Goal: Information Seeking & Learning: Learn about a topic

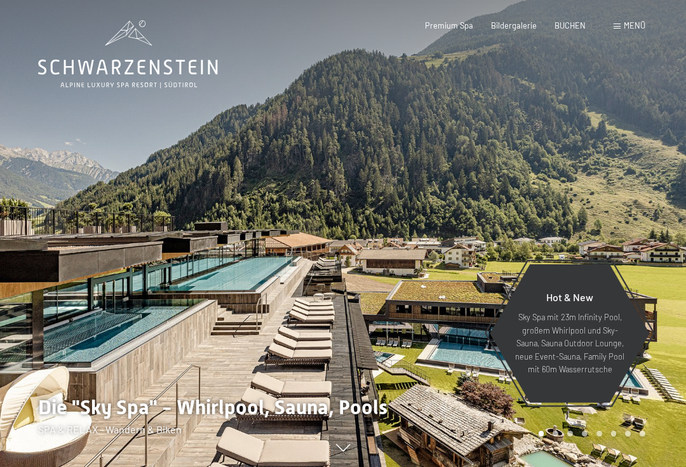
click at [625, 26] on span "Menü" at bounding box center [635, 25] width 22 height 10
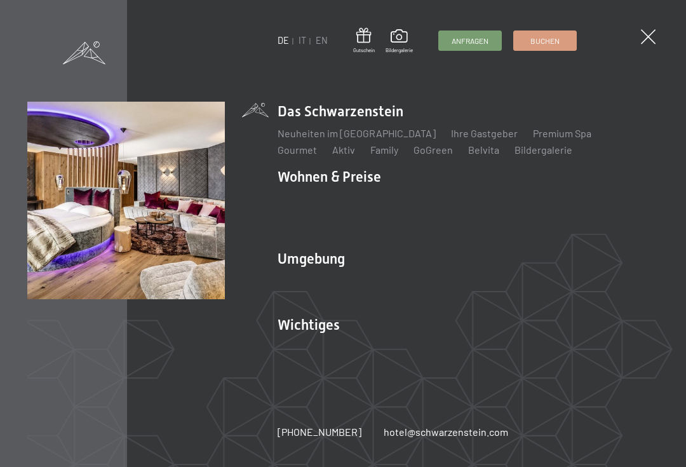
click at [420, 196] on link "Zimmer & Preise" at bounding box center [412, 199] width 74 height 12
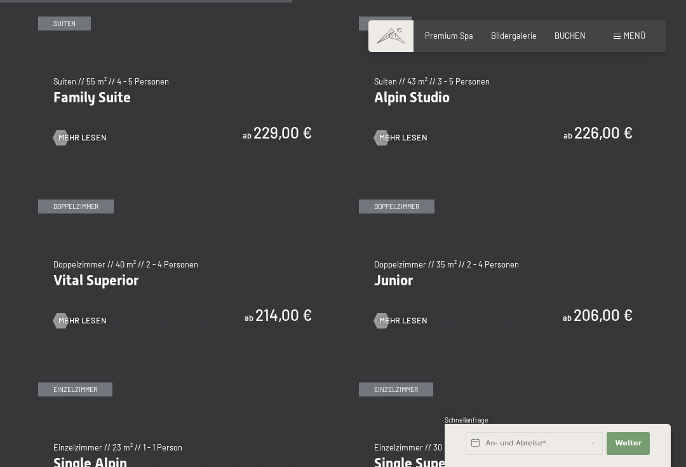
scroll to position [1222, 0]
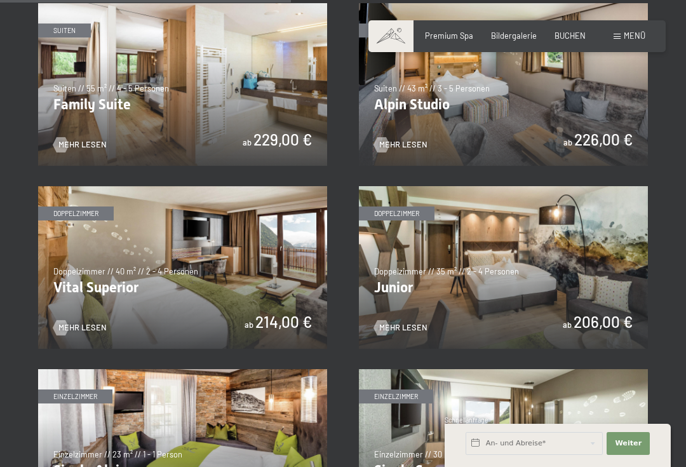
click at [76, 315] on img at bounding box center [182, 267] width 289 height 163
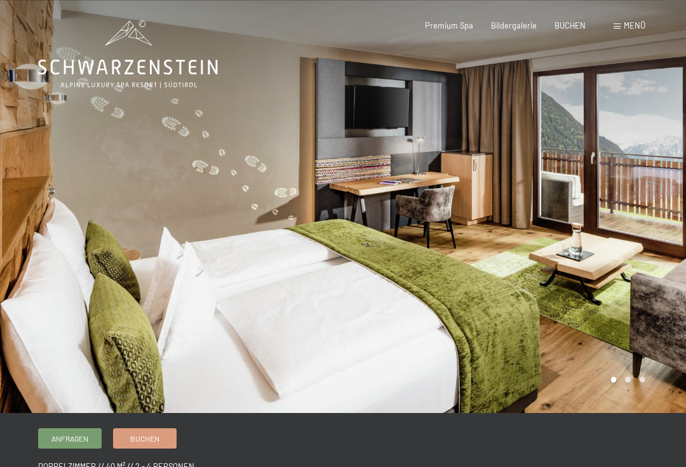
click at [186, 239] on div at bounding box center [171, 206] width 343 height 413
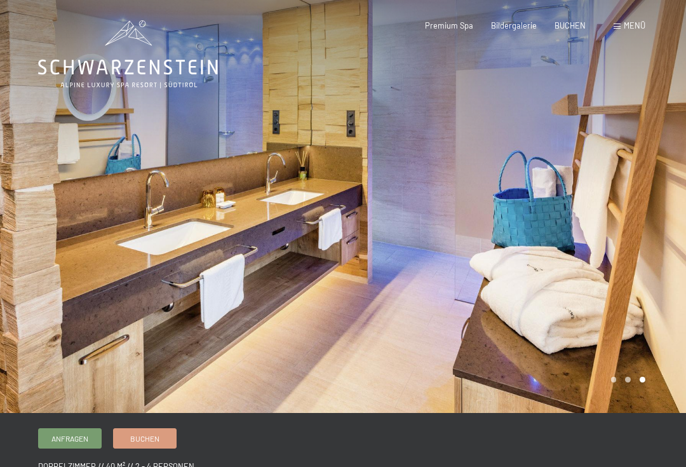
click at [116, 231] on div at bounding box center [171, 206] width 343 height 413
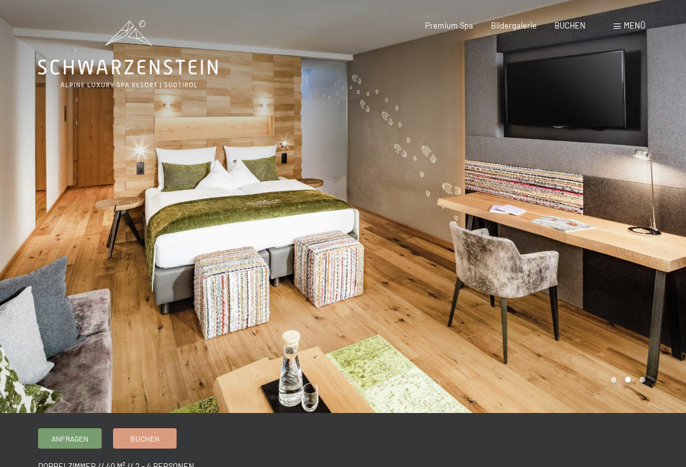
click at [162, 271] on div at bounding box center [171, 206] width 343 height 413
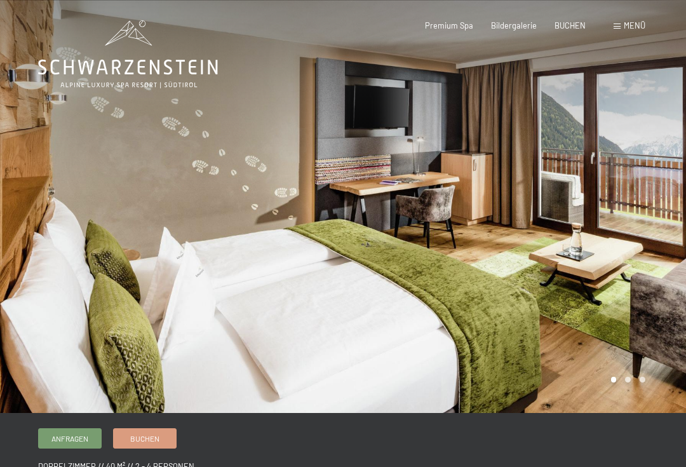
click at [171, 252] on div at bounding box center [171, 206] width 343 height 413
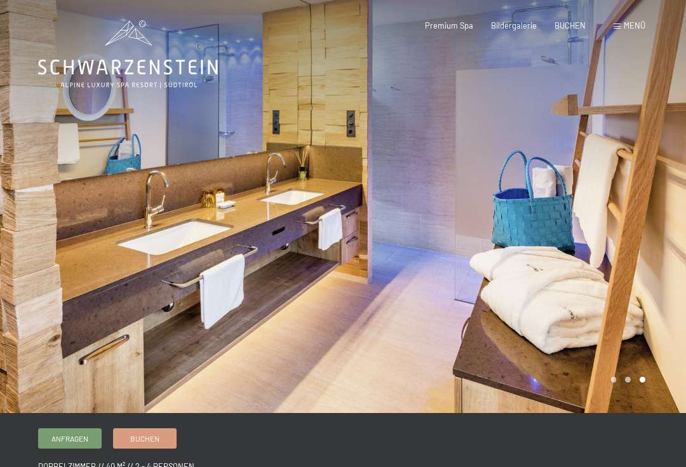
click at [154, 253] on div at bounding box center [171, 206] width 343 height 413
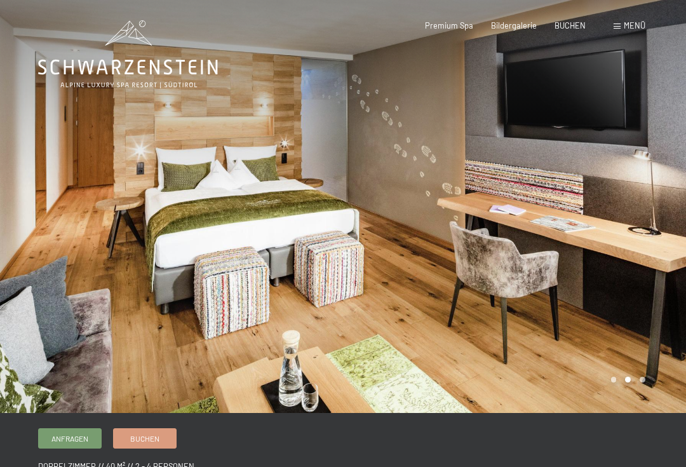
click at [153, 253] on div at bounding box center [171, 206] width 343 height 413
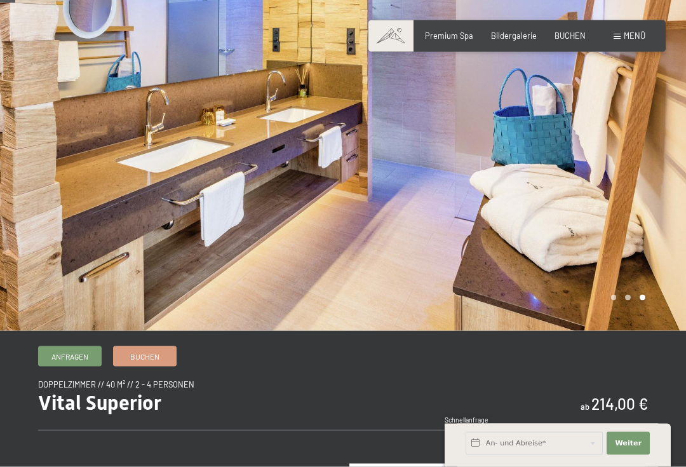
scroll to position [13, 0]
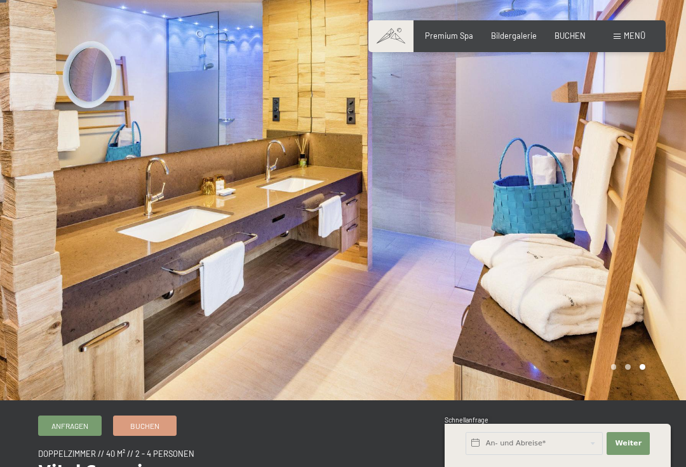
click at [513, 19] on div at bounding box center [514, 193] width 343 height 413
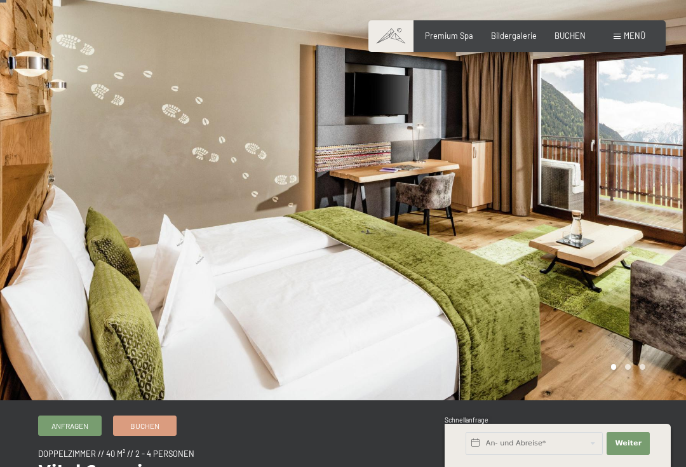
click at [525, 34] on span "Bildergalerie" at bounding box center [514, 35] width 46 height 10
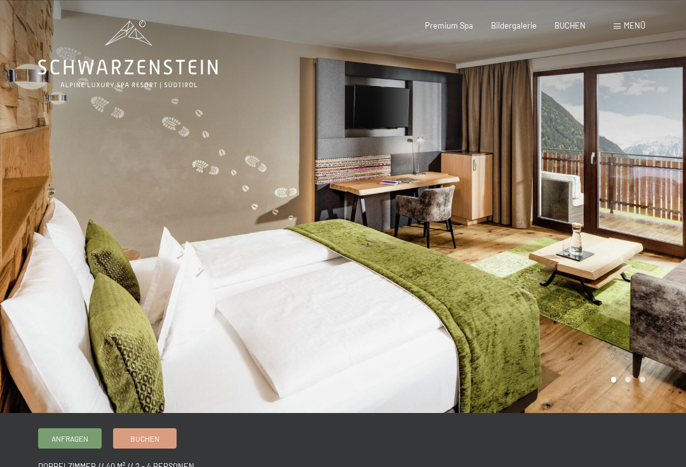
click at [387, 229] on div at bounding box center [514, 206] width 343 height 413
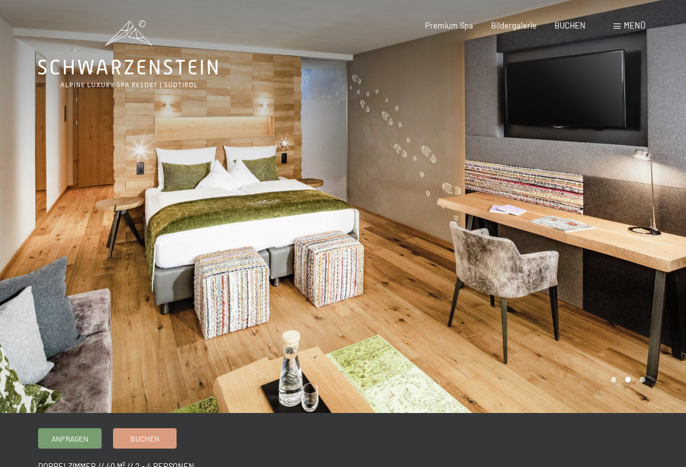
click at [389, 199] on div at bounding box center [514, 206] width 343 height 413
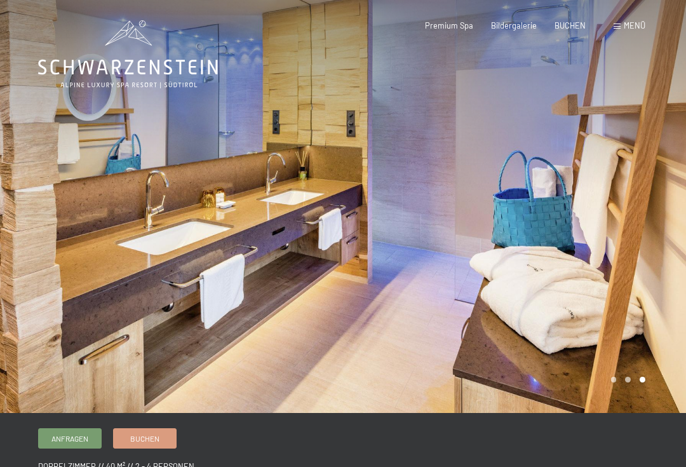
click at [380, 231] on div at bounding box center [514, 206] width 343 height 413
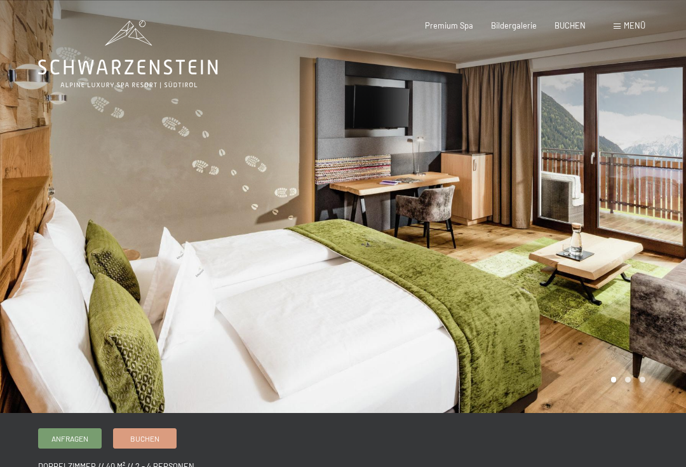
click at [427, 227] on div at bounding box center [514, 206] width 343 height 413
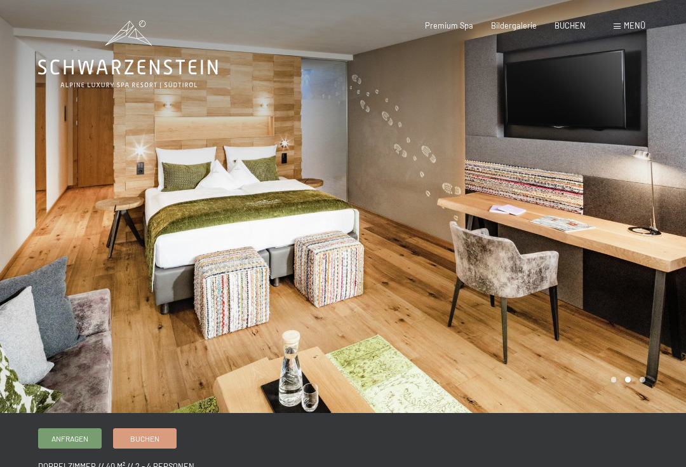
click at [417, 247] on div at bounding box center [514, 206] width 343 height 413
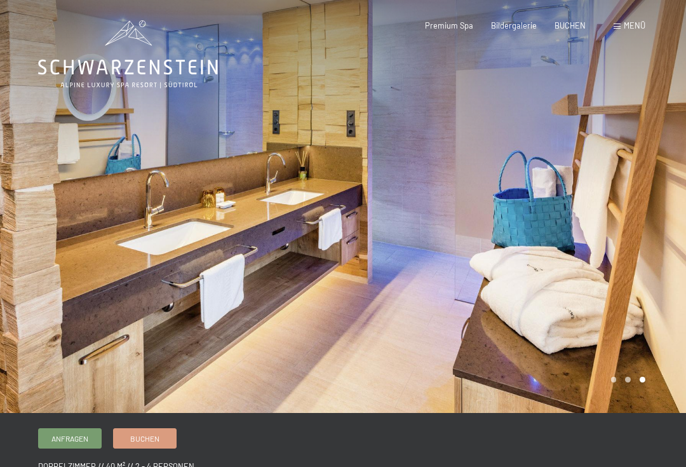
click at [403, 280] on div at bounding box center [514, 206] width 343 height 413
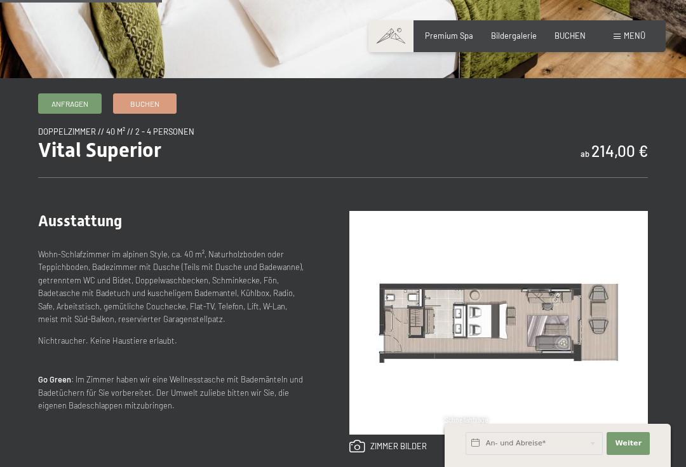
scroll to position [336, 0]
